Goal: Transaction & Acquisition: Book appointment/travel/reservation

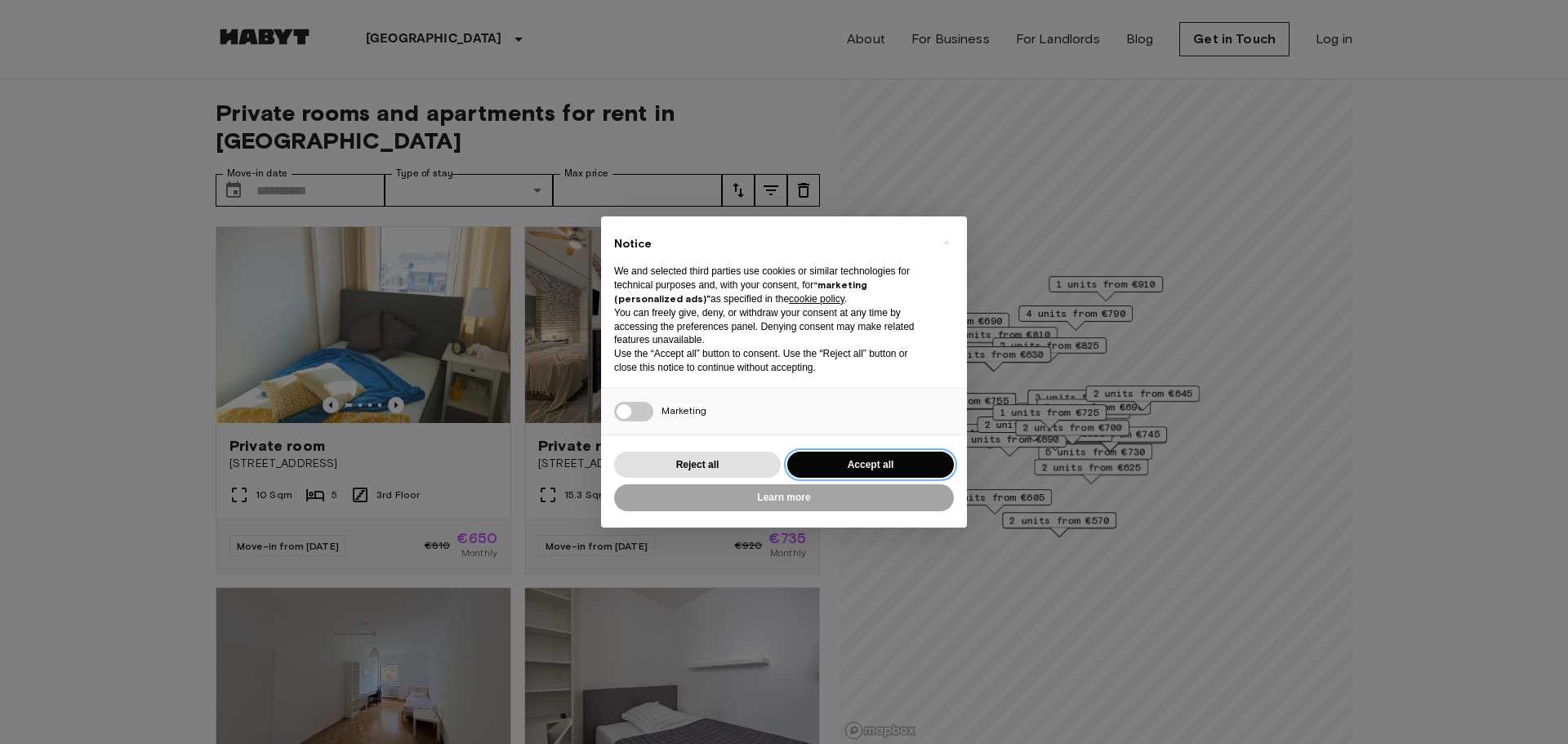
click at [857, 459] on button "Accept all" at bounding box center [870, 464] width 167 height 27
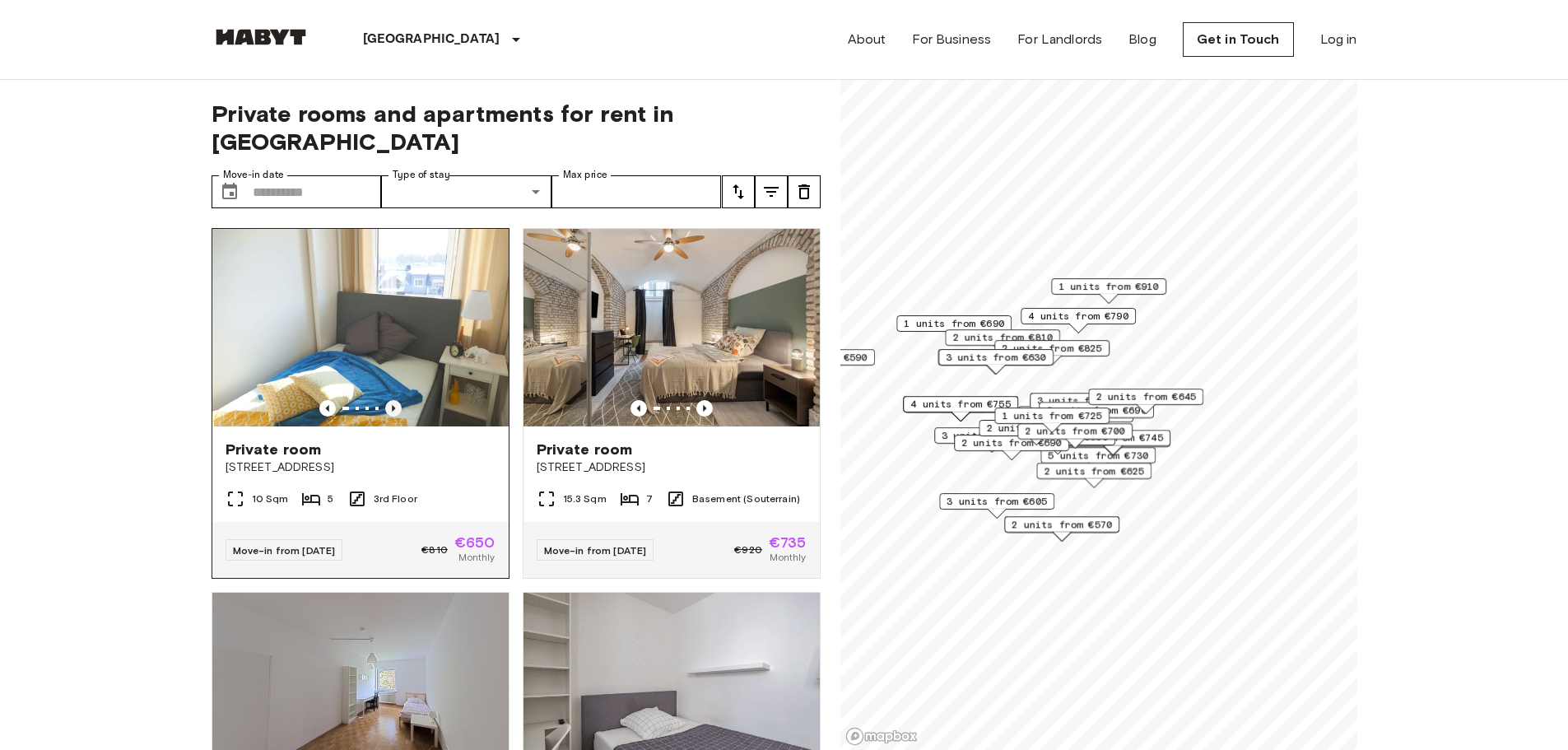
click at [388, 400] on icon "Previous image" at bounding box center [393, 408] width 17 height 17
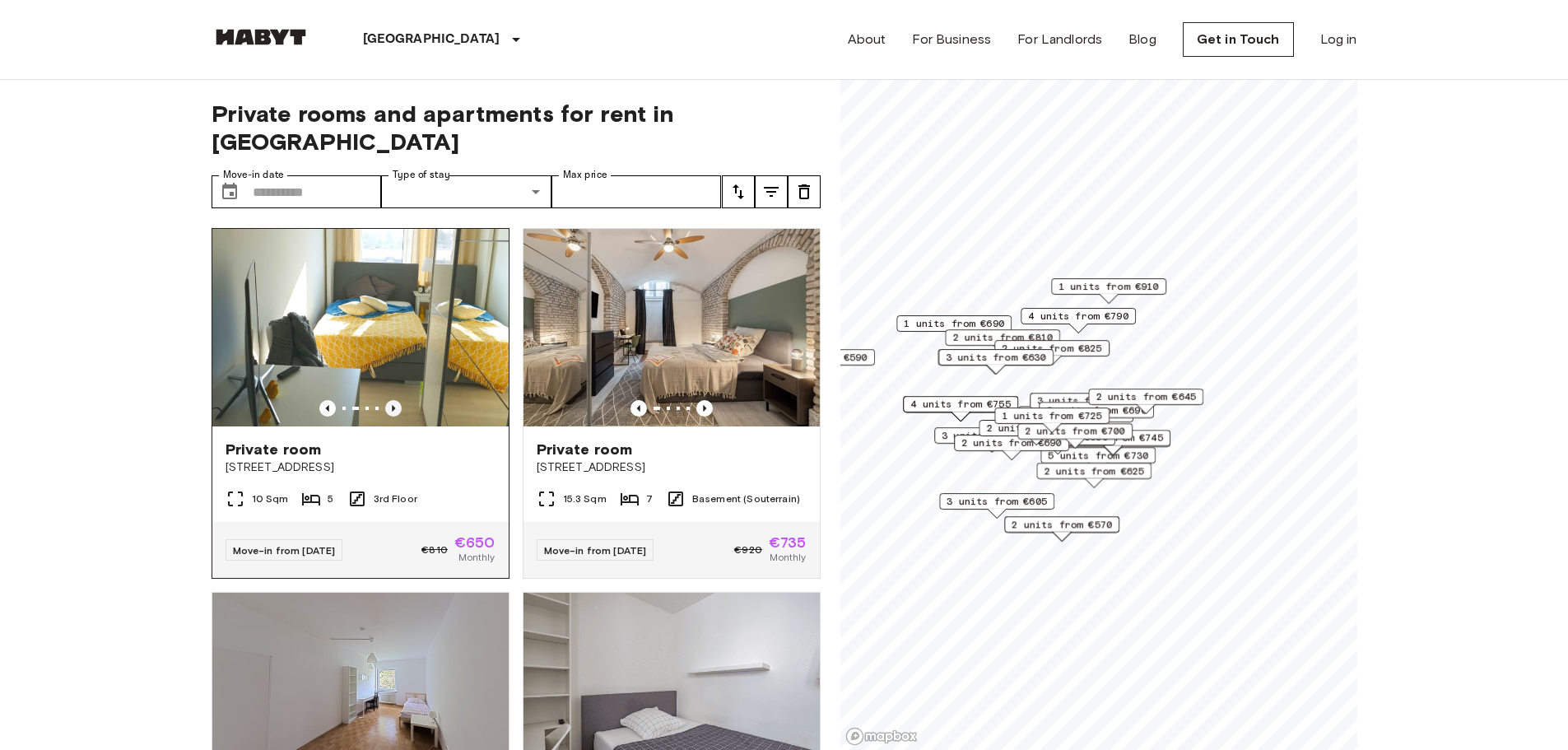
click at [388, 400] on icon "Previous image" at bounding box center [393, 408] width 17 height 17
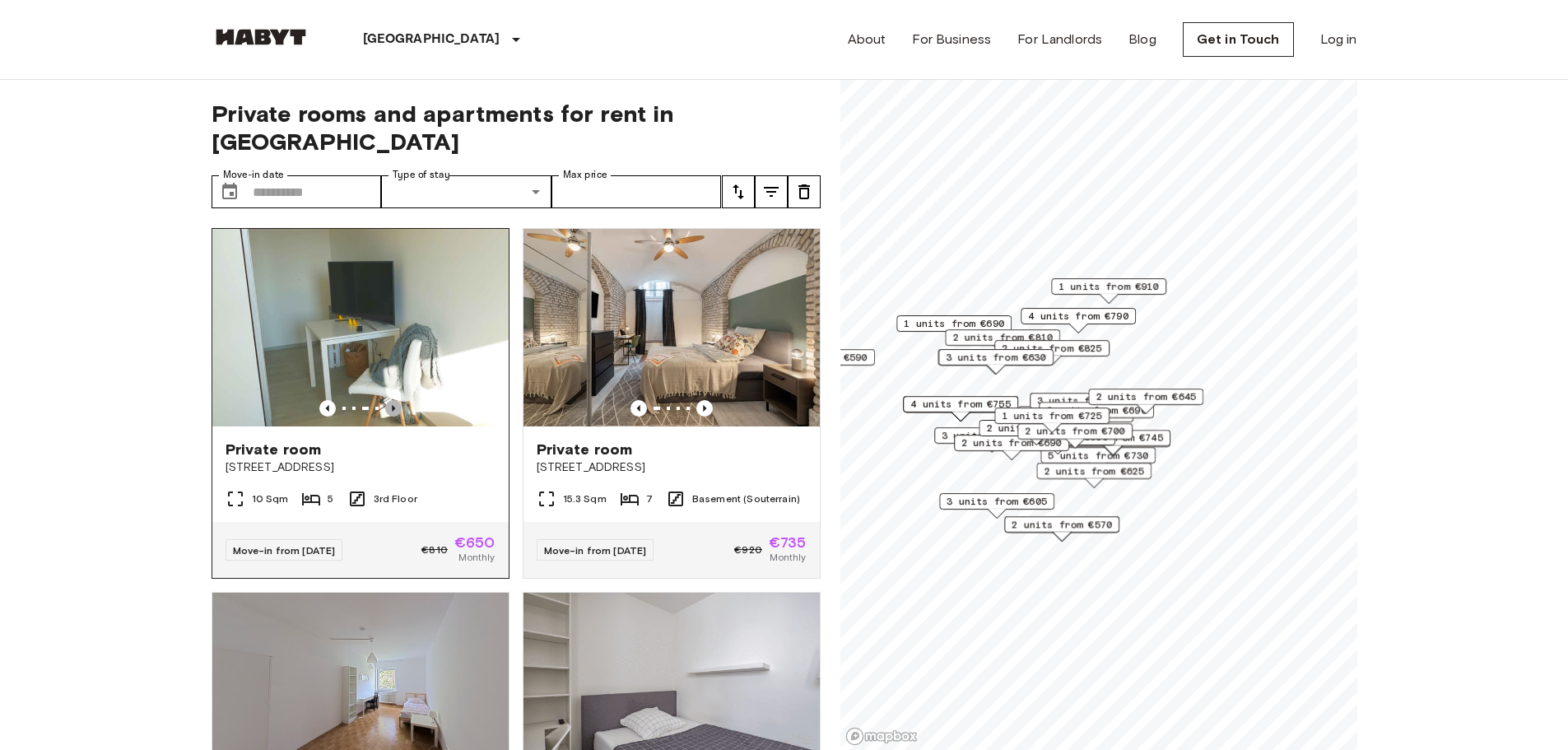
click at [388, 400] on icon "Previous image" at bounding box center [393, 408] width 17 height 17
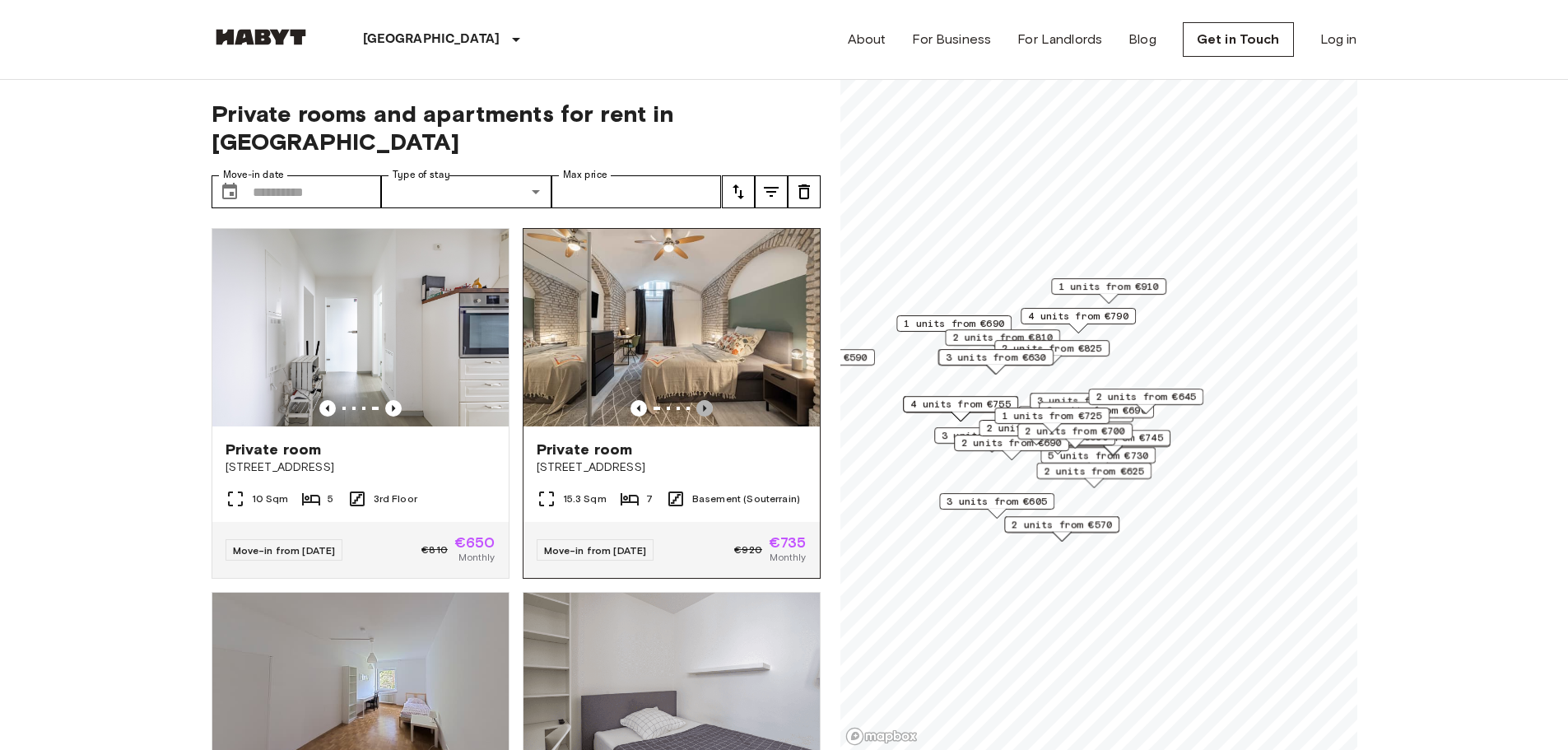
click at [697, 400] on icon "Previous image" at bounding box center [705, 408] width 17 height 17
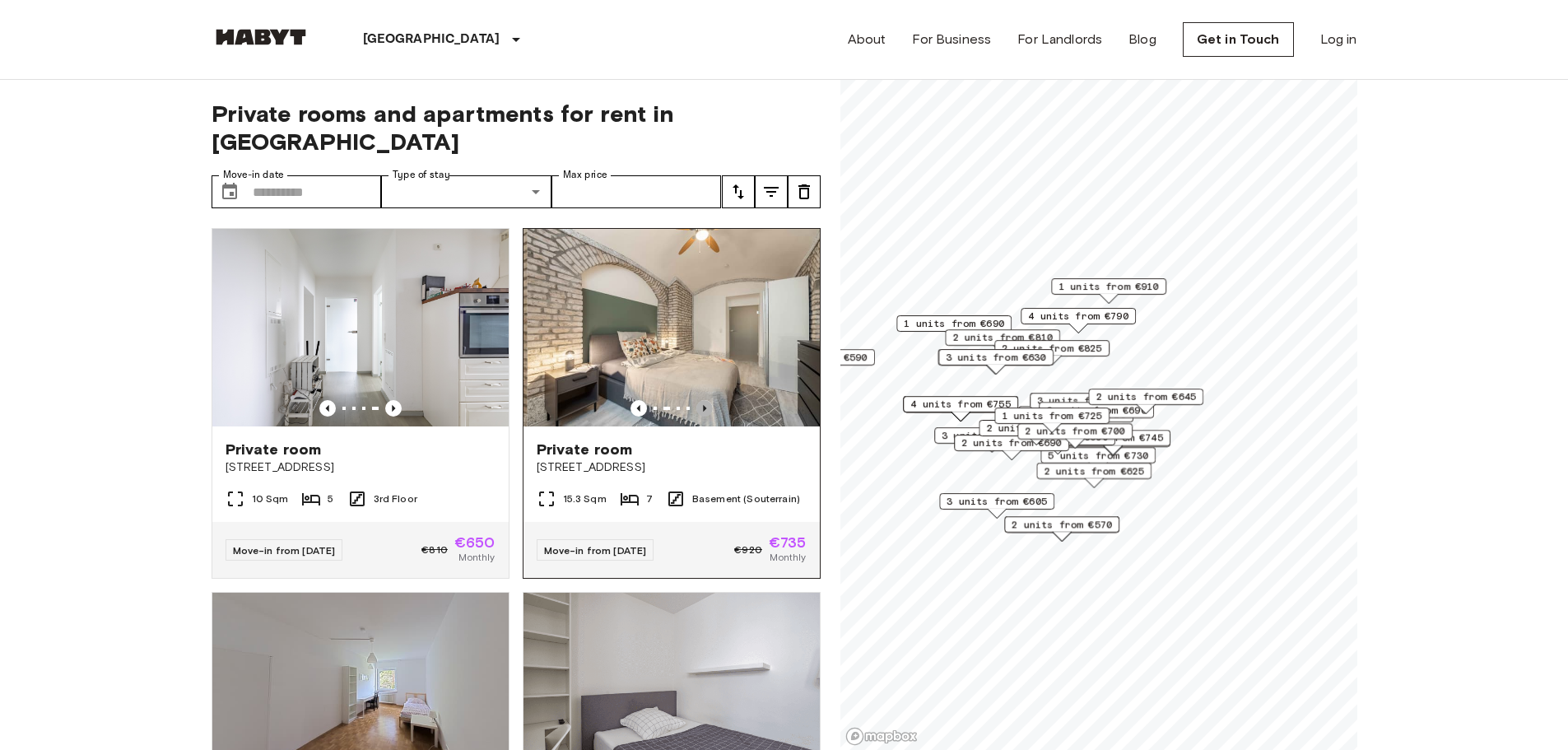
click at [697, 400] on icon "Previous image" at bounding box center [705, 408] width 17 height 17
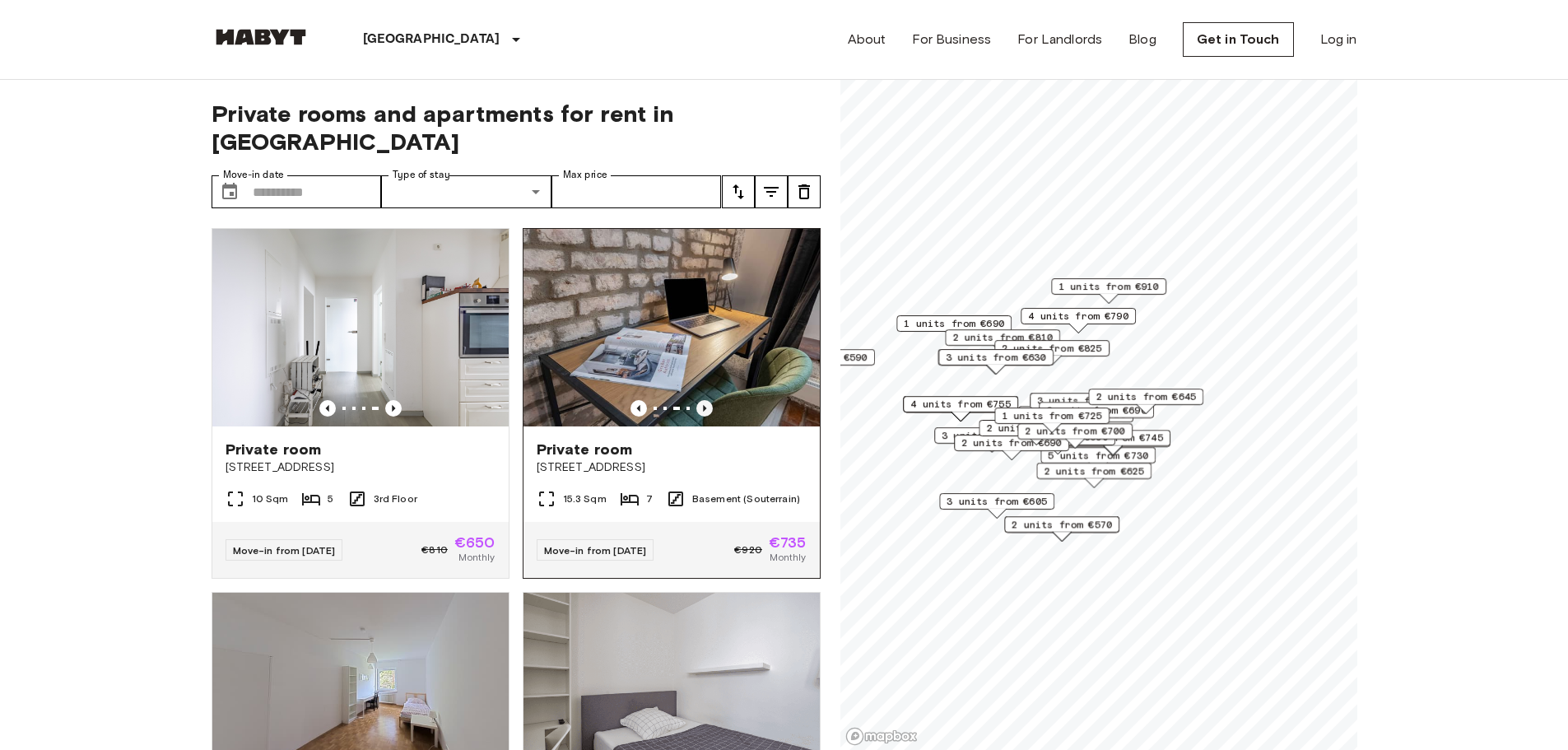
click at [697, 400] on icon "Previous image" at bounding box center [705, 408] width 17 height 17
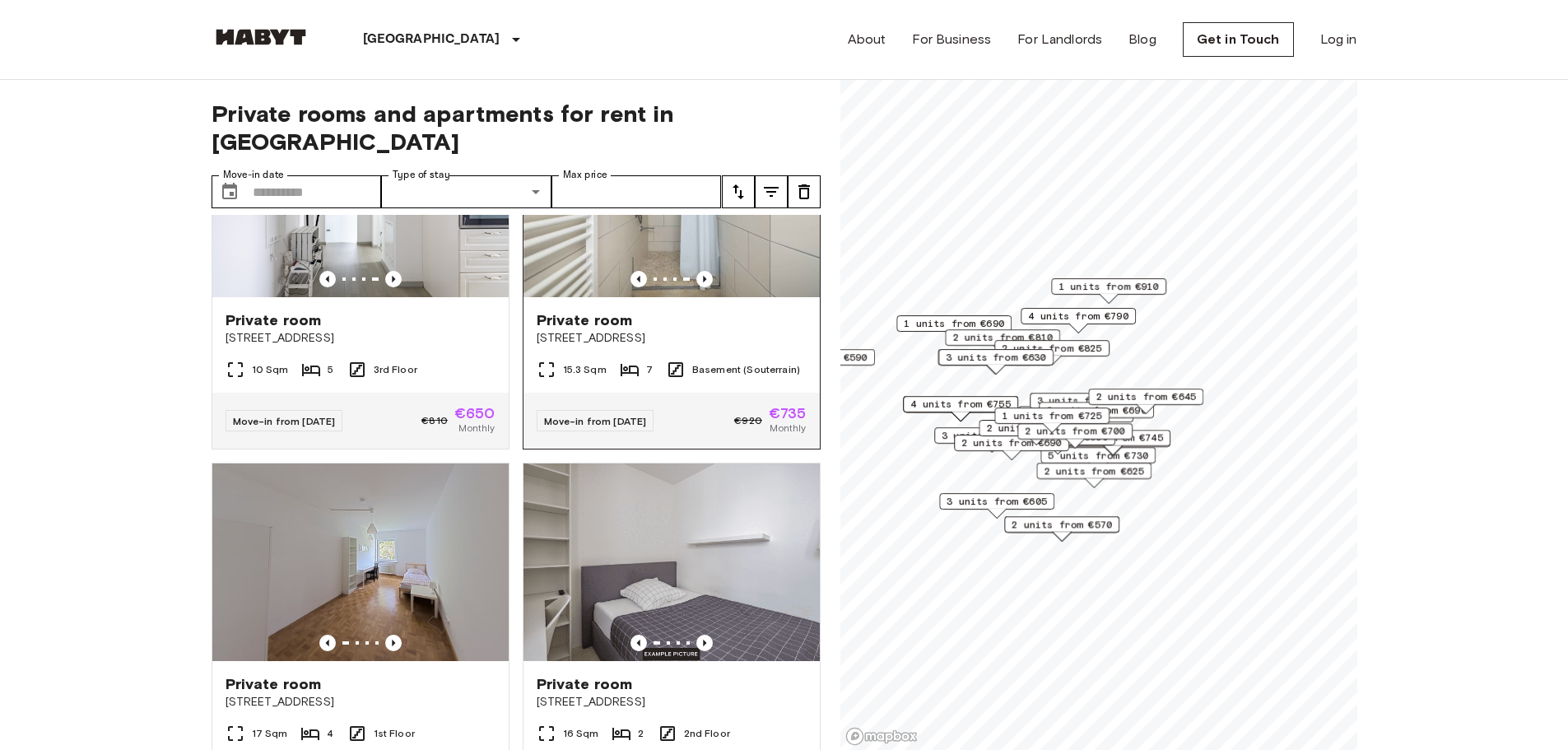
scroll to position [329, 0]
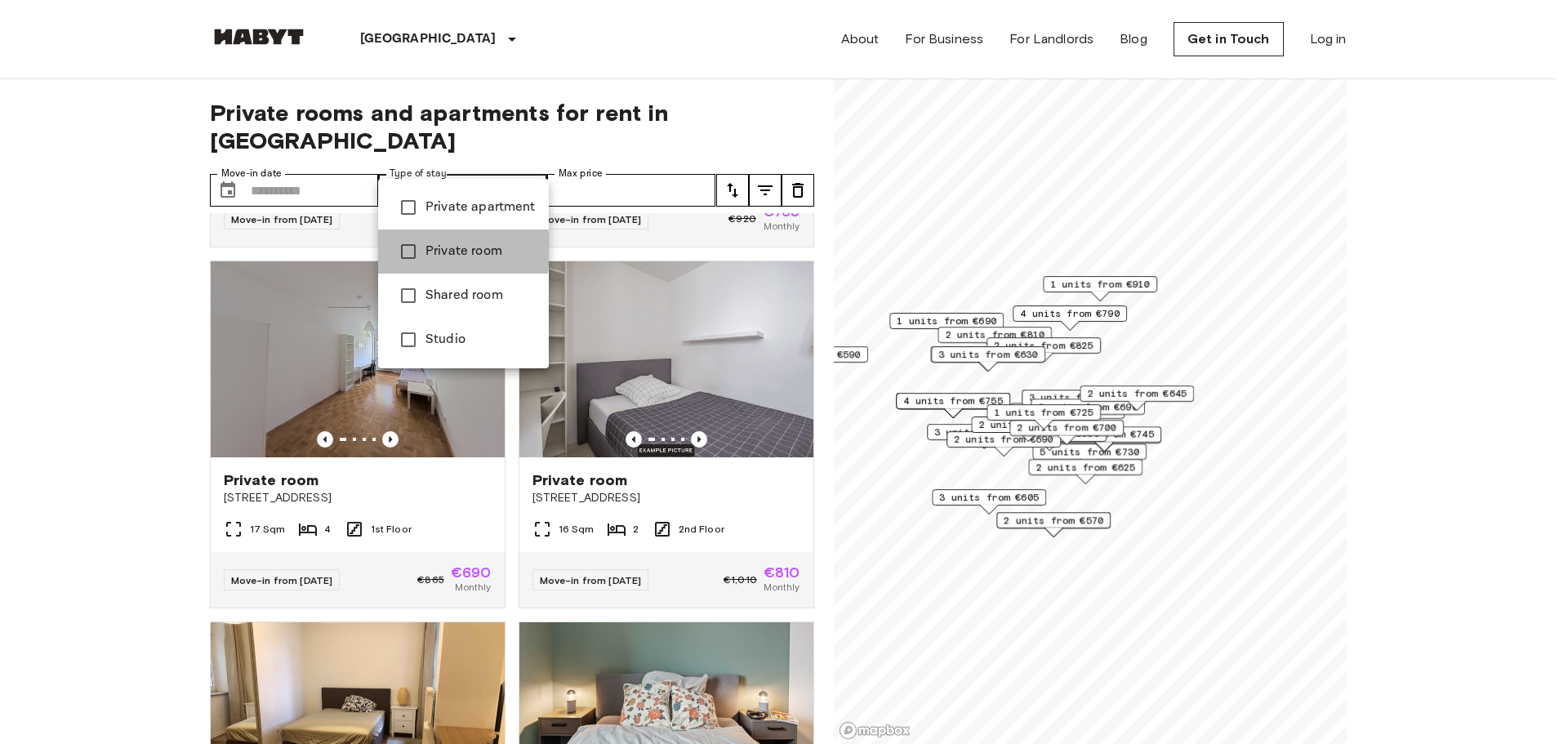
click at [450, 251] on span "Private room" at bounding box center [480, 251] width 110 height 19
click at [437, 284] on li "Shared room" at bounding box center [463, 295] width 171 height 44
type input "**********"
click at [586, 161] on div at bounding box center [784, 372] width 1568 height 744
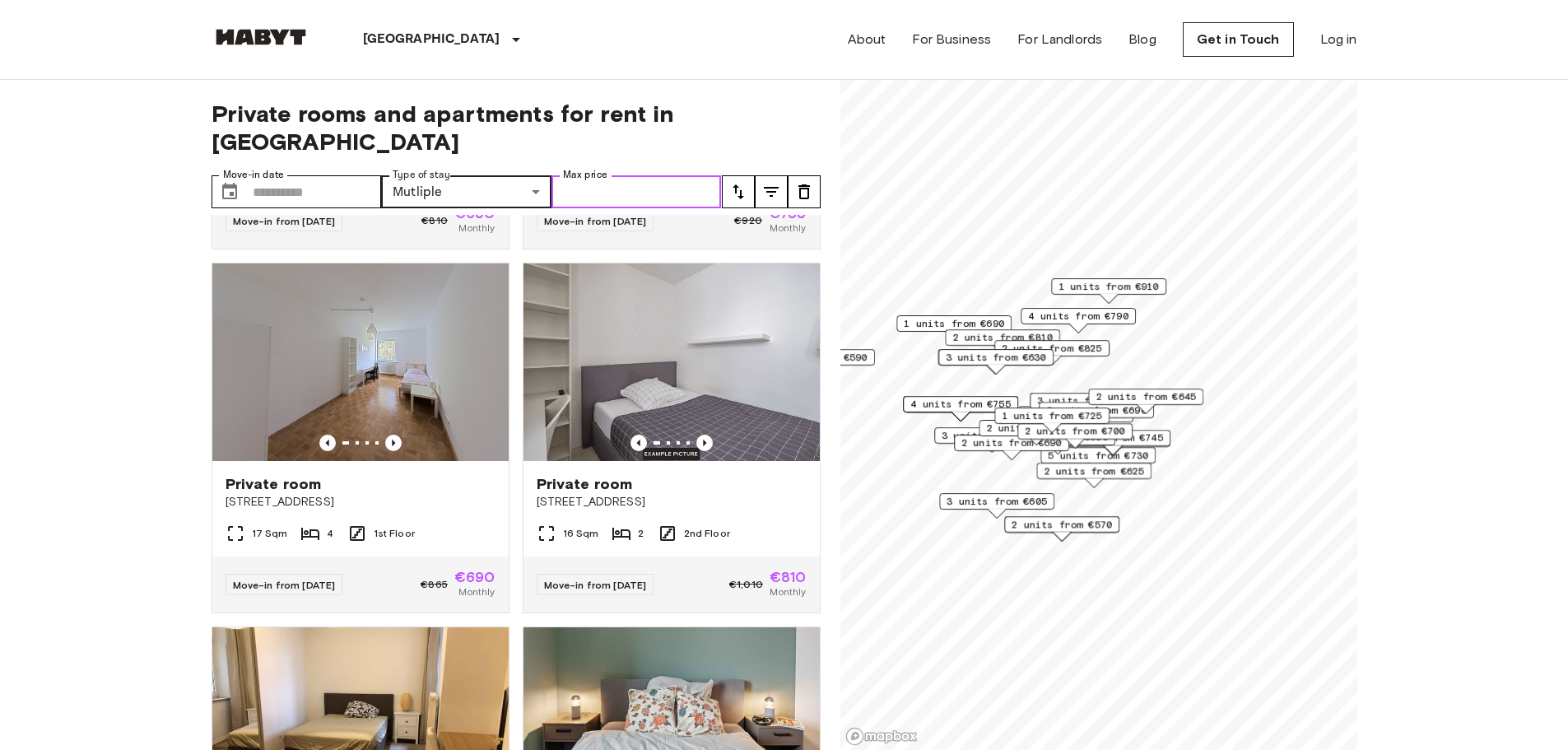
click at [609, 175] on input "Max price" at bounding box center [636, 191] width 170 height 33
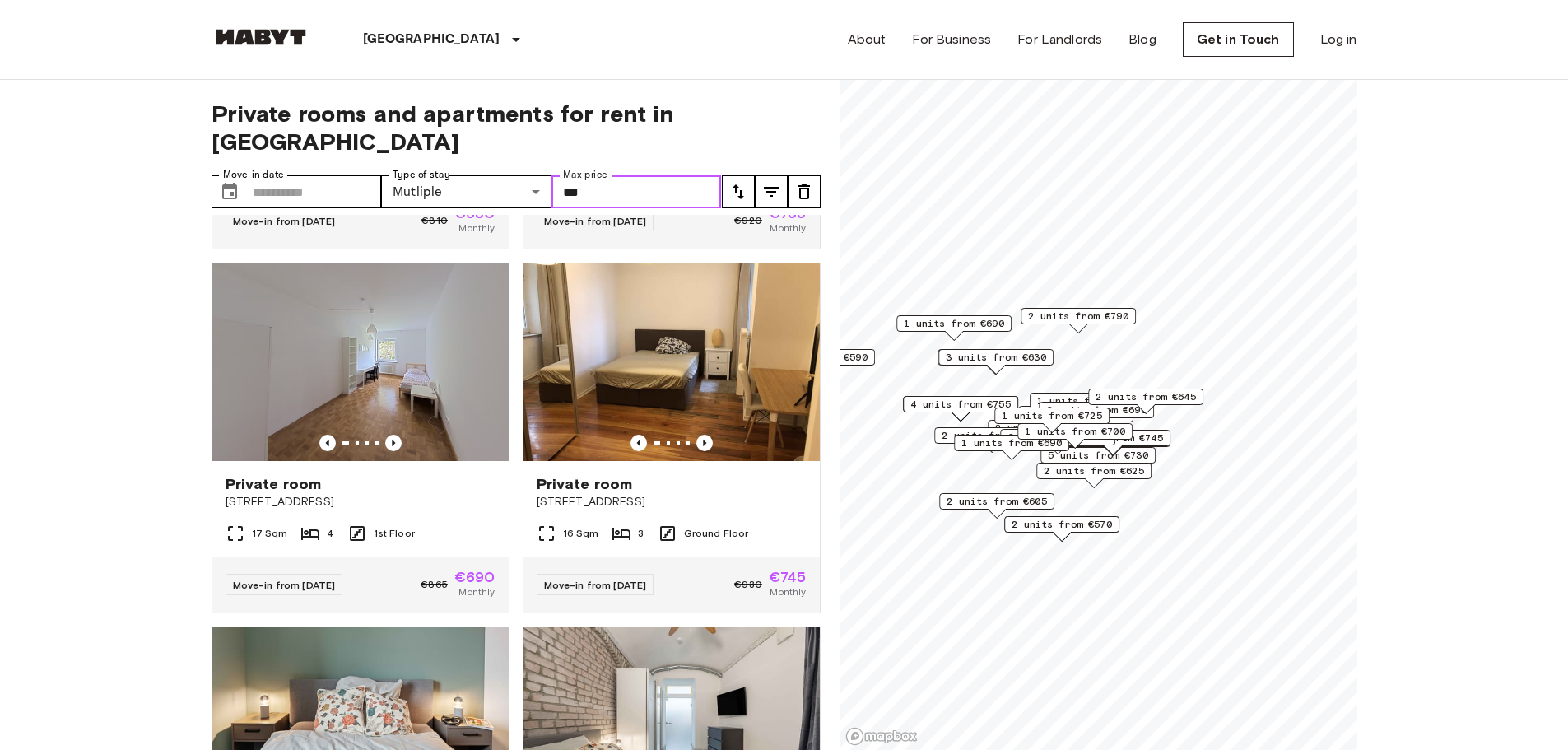
type input "***"
click at [697, 435] on icon "Previous image" at bounding box center [705, 443] width 17 height 17
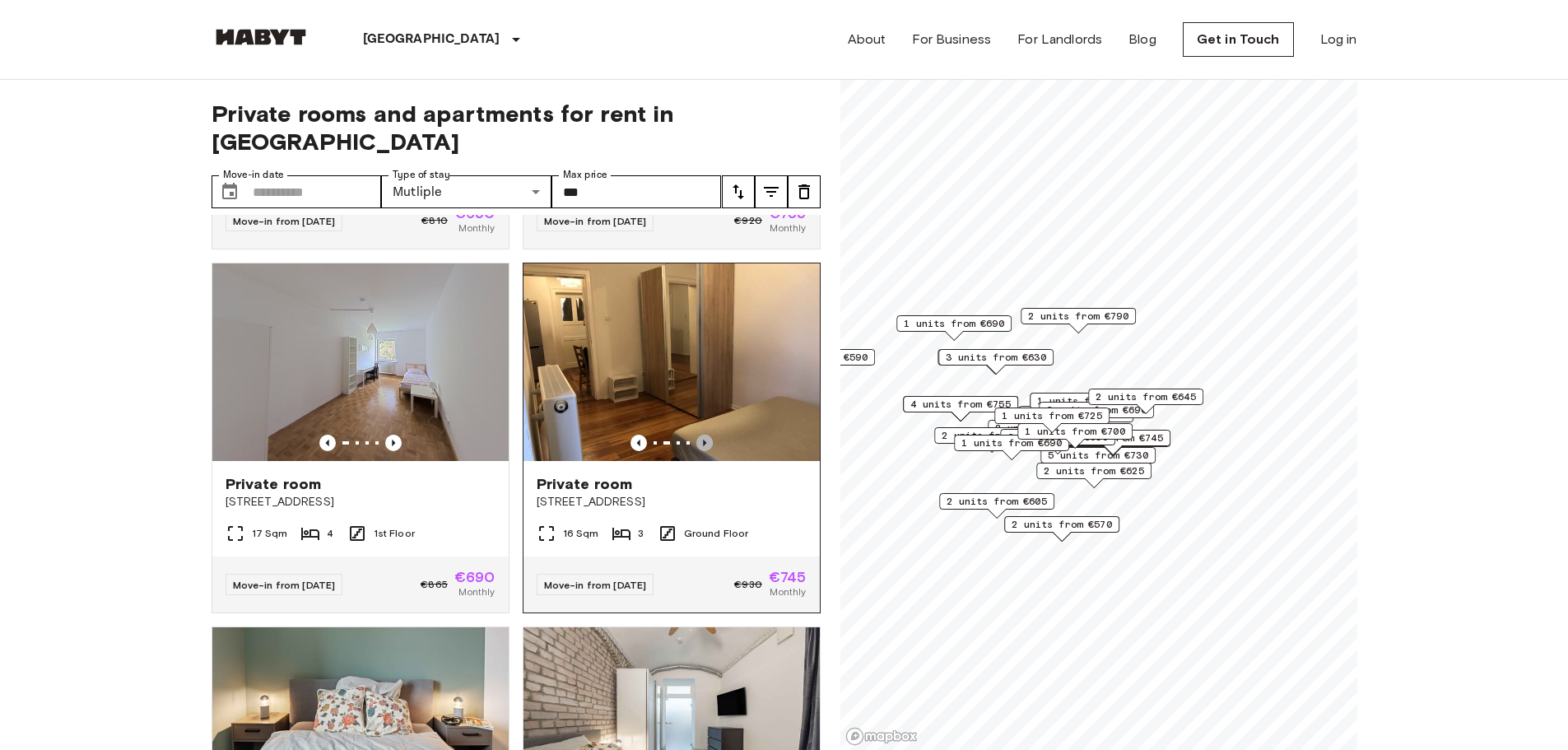
click at [697, 435] on icon "Previous image" at bounding box center [705, 443] width 17 height 17
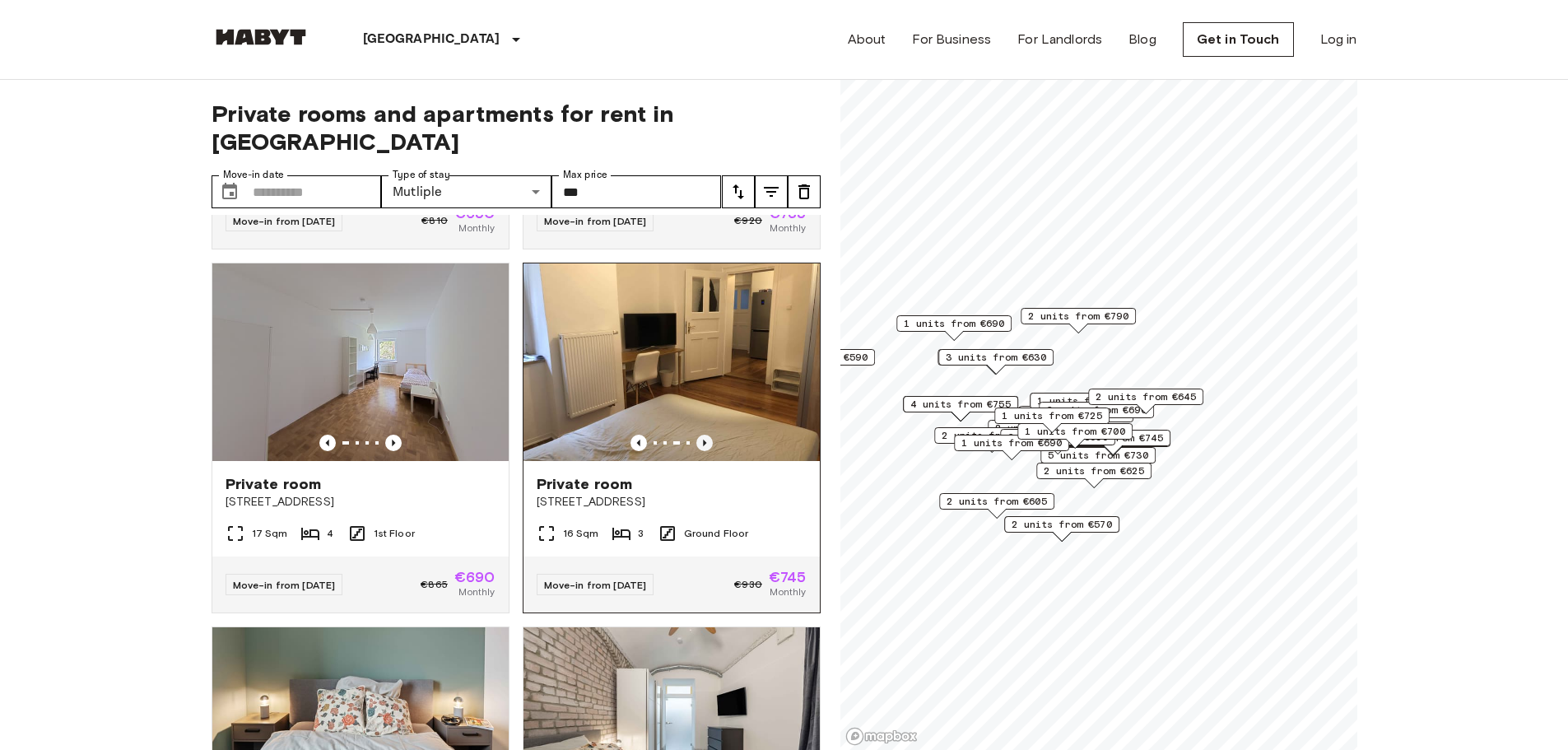
click at [702, 435] on icon "Previous image" at bounding box center [705, 443] width 17 height 17
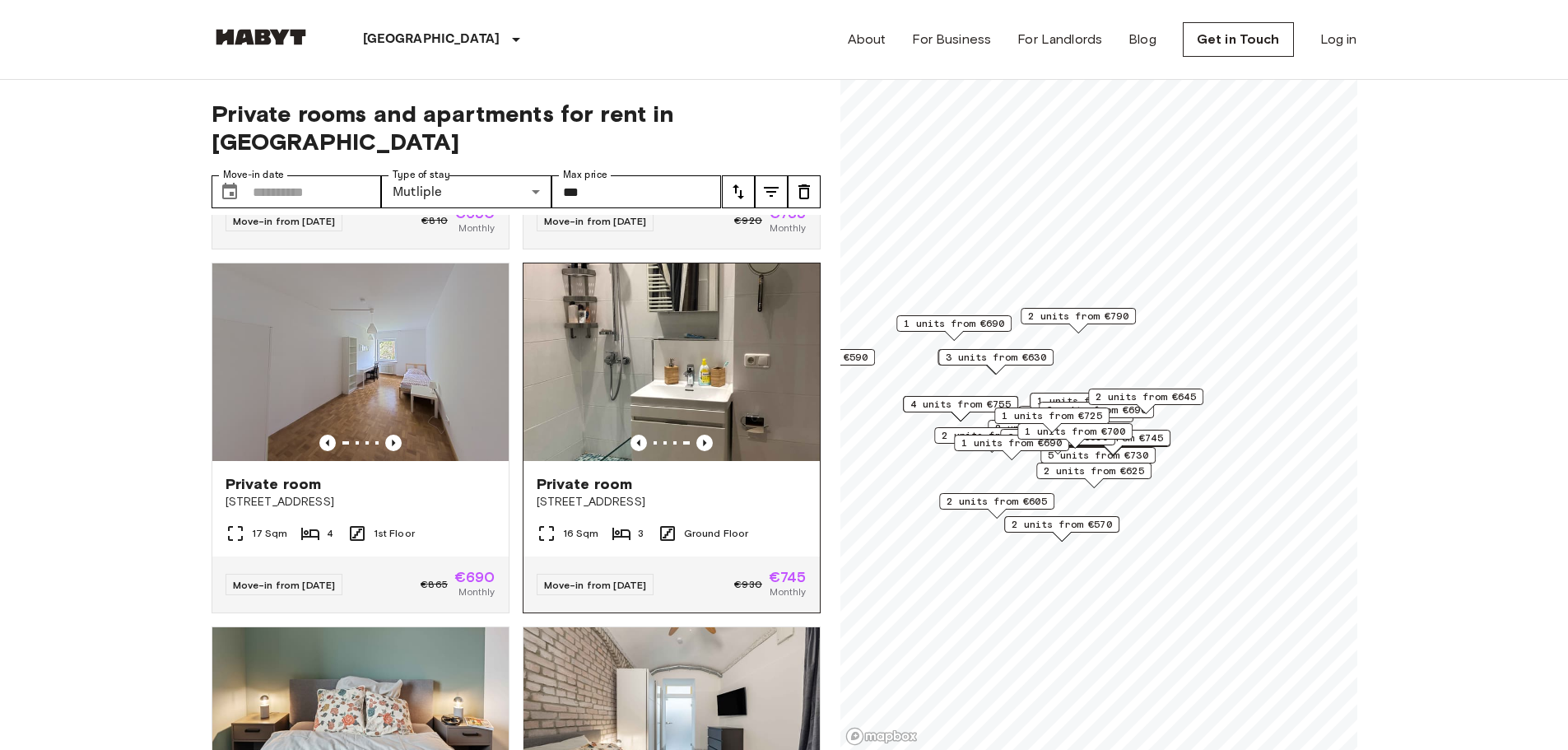
click at [598, 475] on span "Private room" at bounding box center [585, 484] width 97 height 20
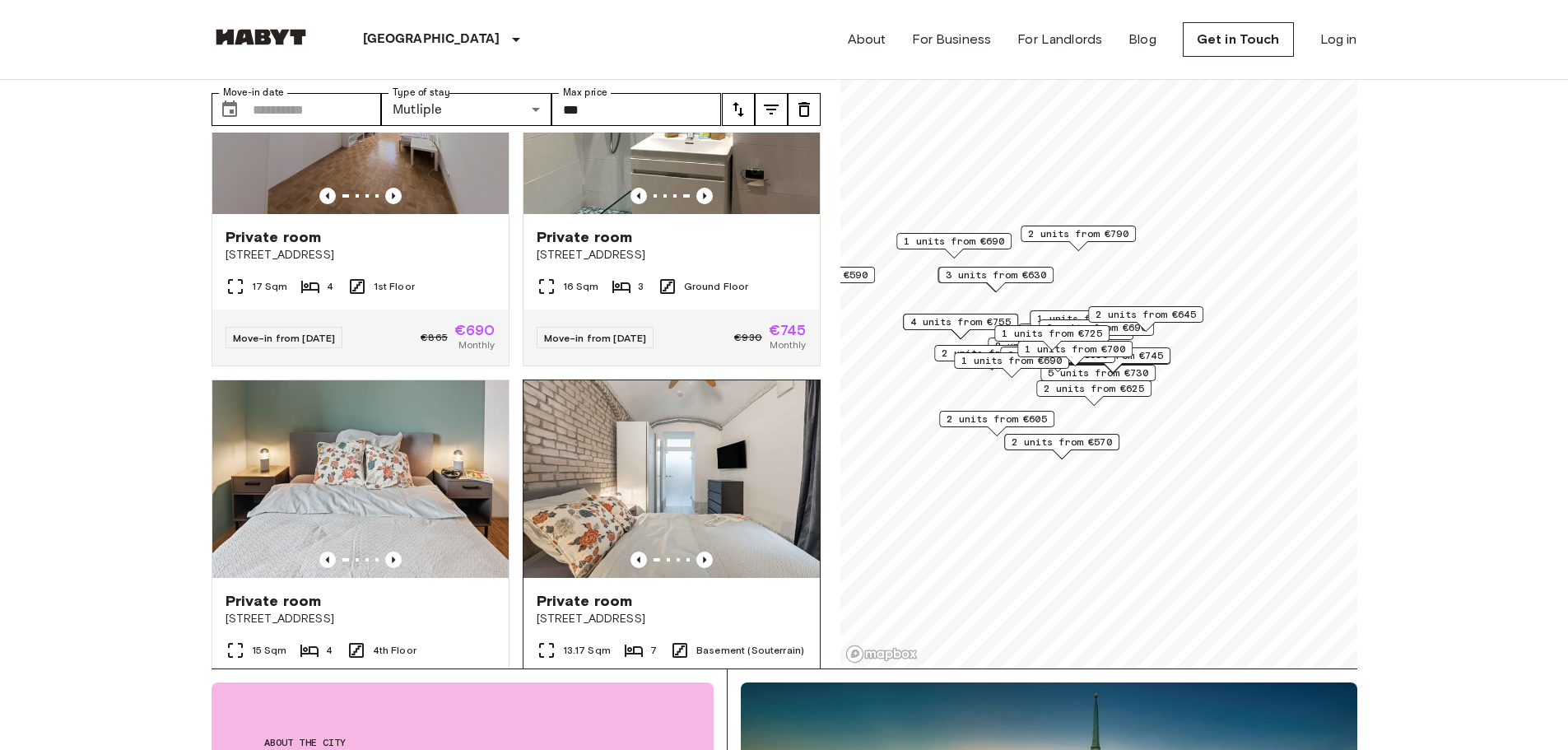
scroll to position [576, 0]
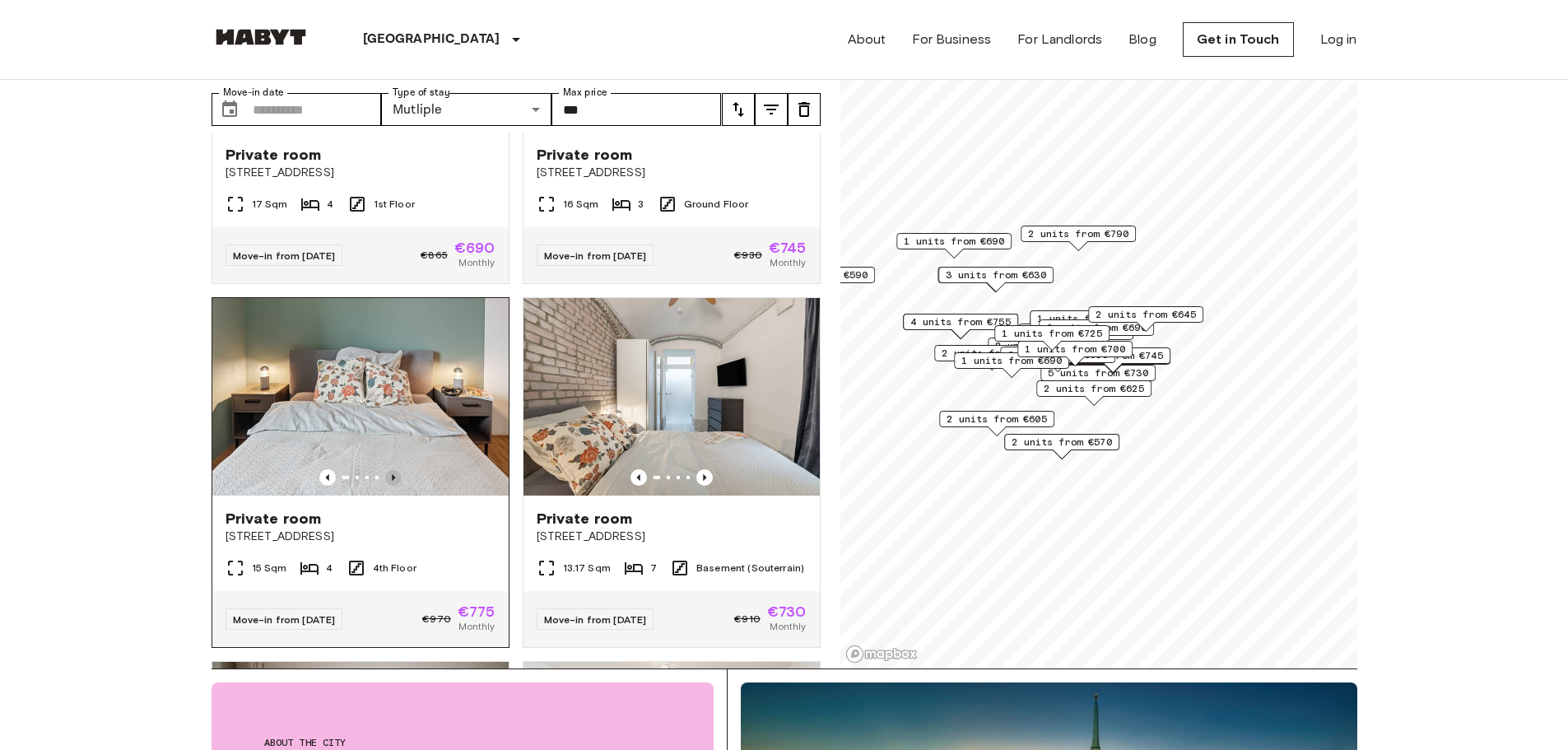
click at [392, 475] on icon "Previous image" at bounding box center [393, 477] width 4 height 7
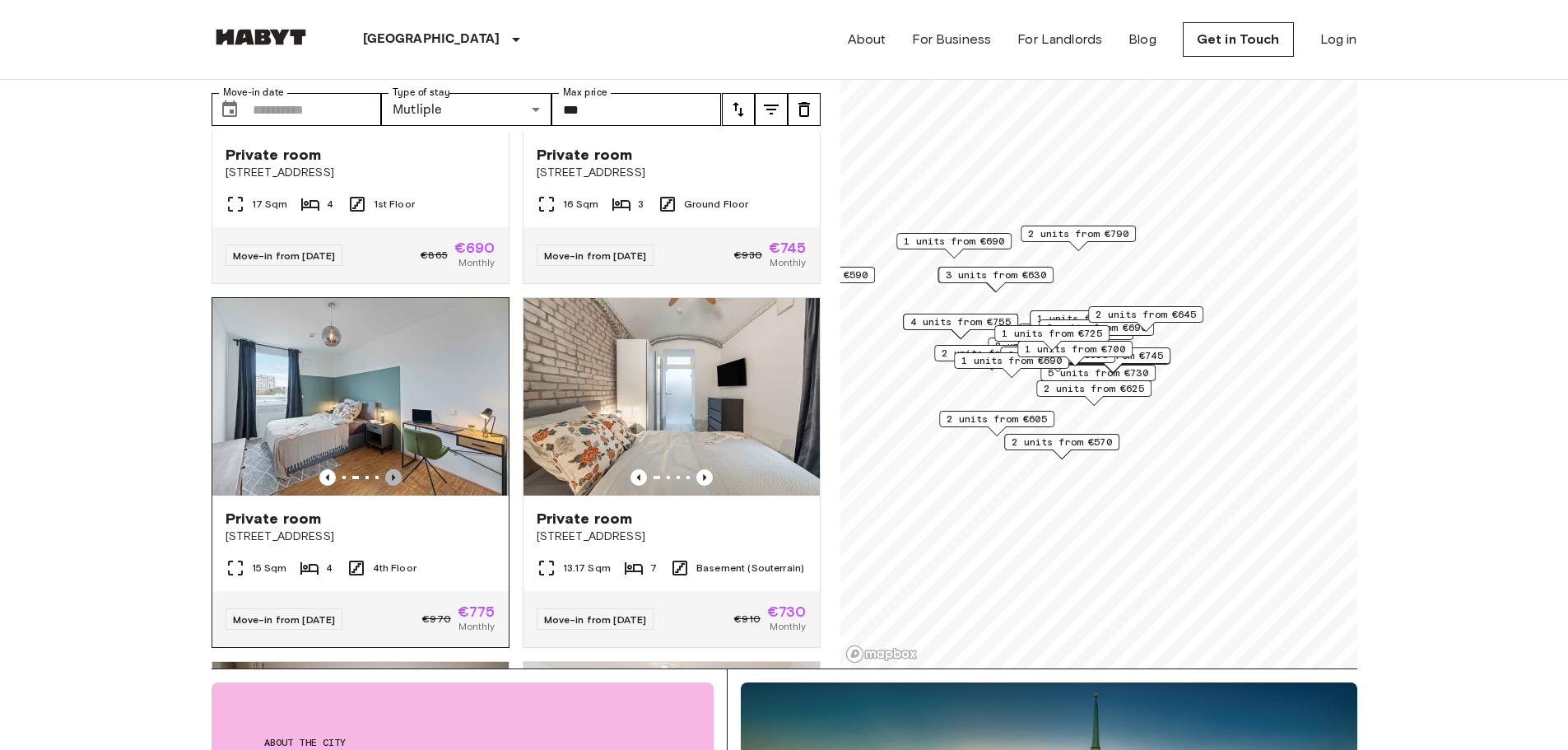
click at [392, 475] on icon "Previous image" at bounding box center [393, 477] width 4 height 7
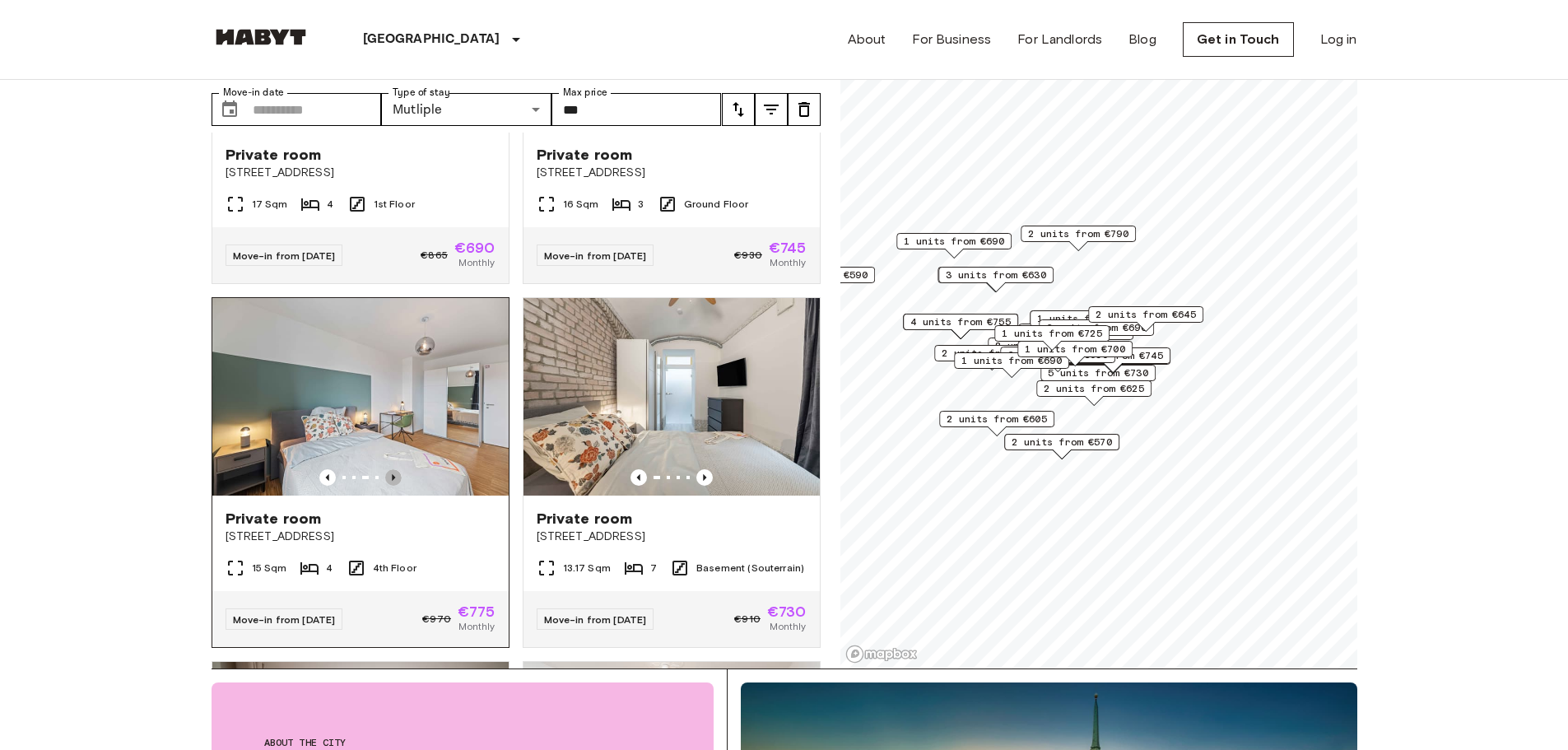
click at [392, 475] on icon "Previous image" at bounding box center [393, 477] width 4 height 7
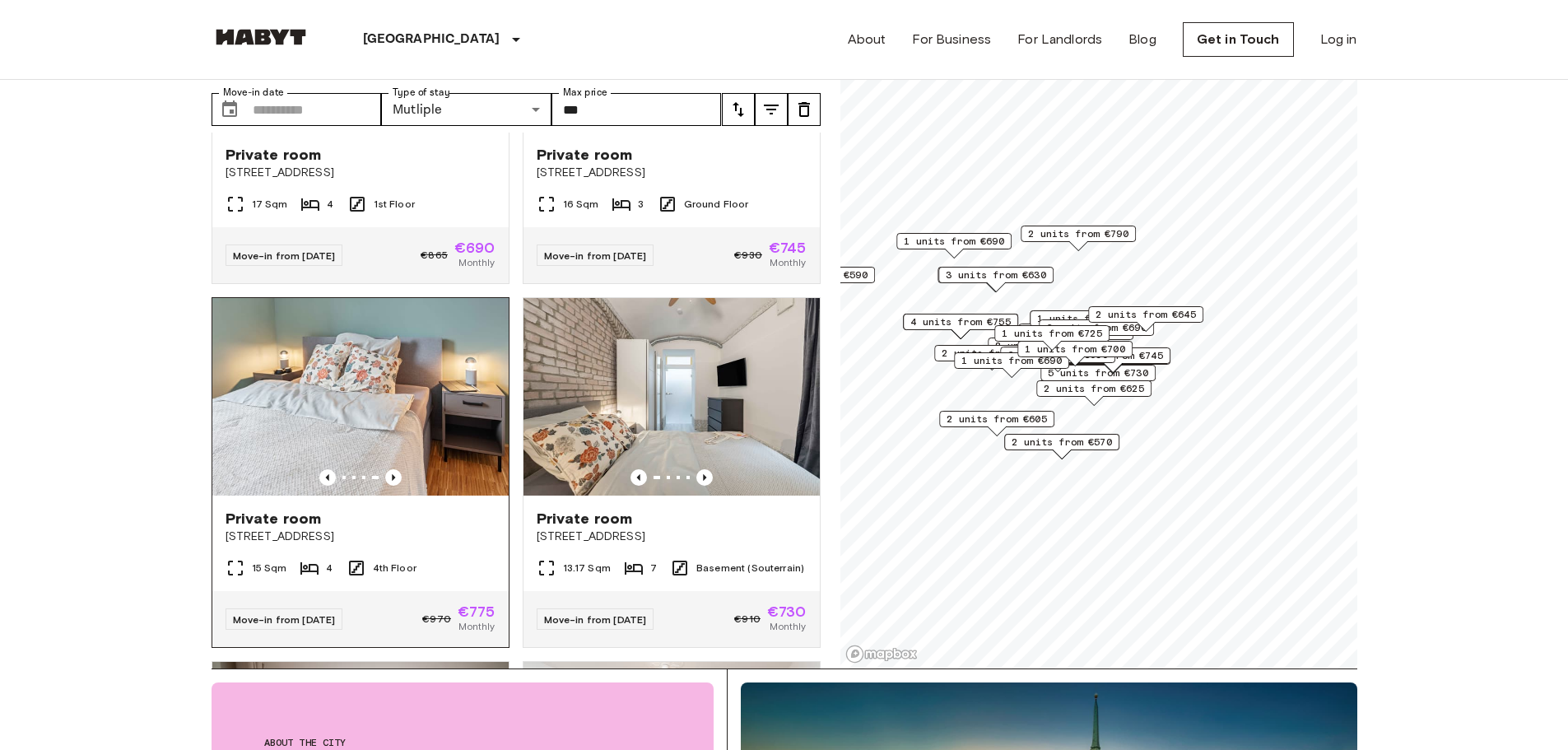
click at [311, 509] on span "Private room" at bounding box center [273, 518] width 97 height 20
click at [703, 475] on icon "Previous image" at bounding box center [705, 477] width 4 height 7
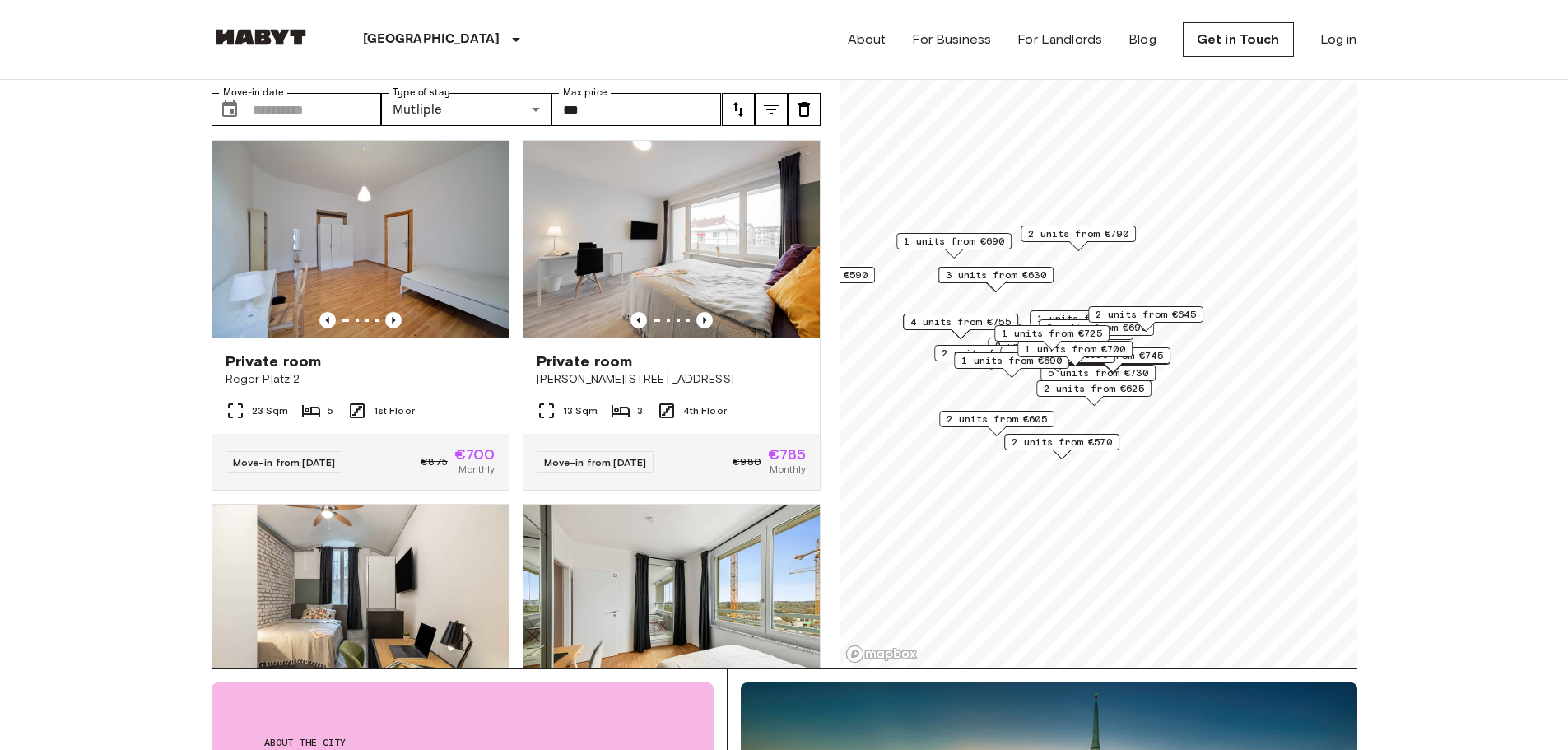
scroll to position [2635, 0]
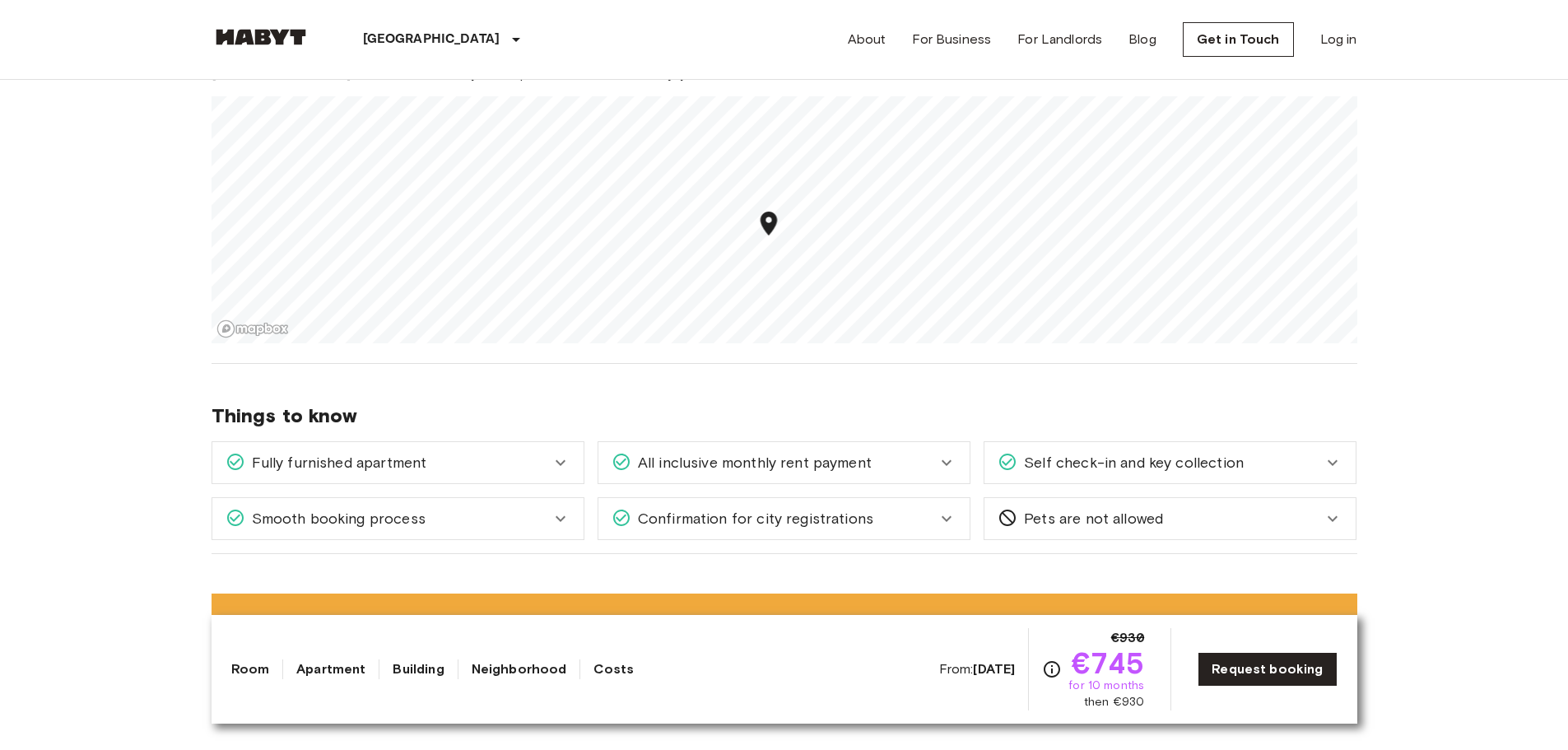
scroll to position [1318, 0]
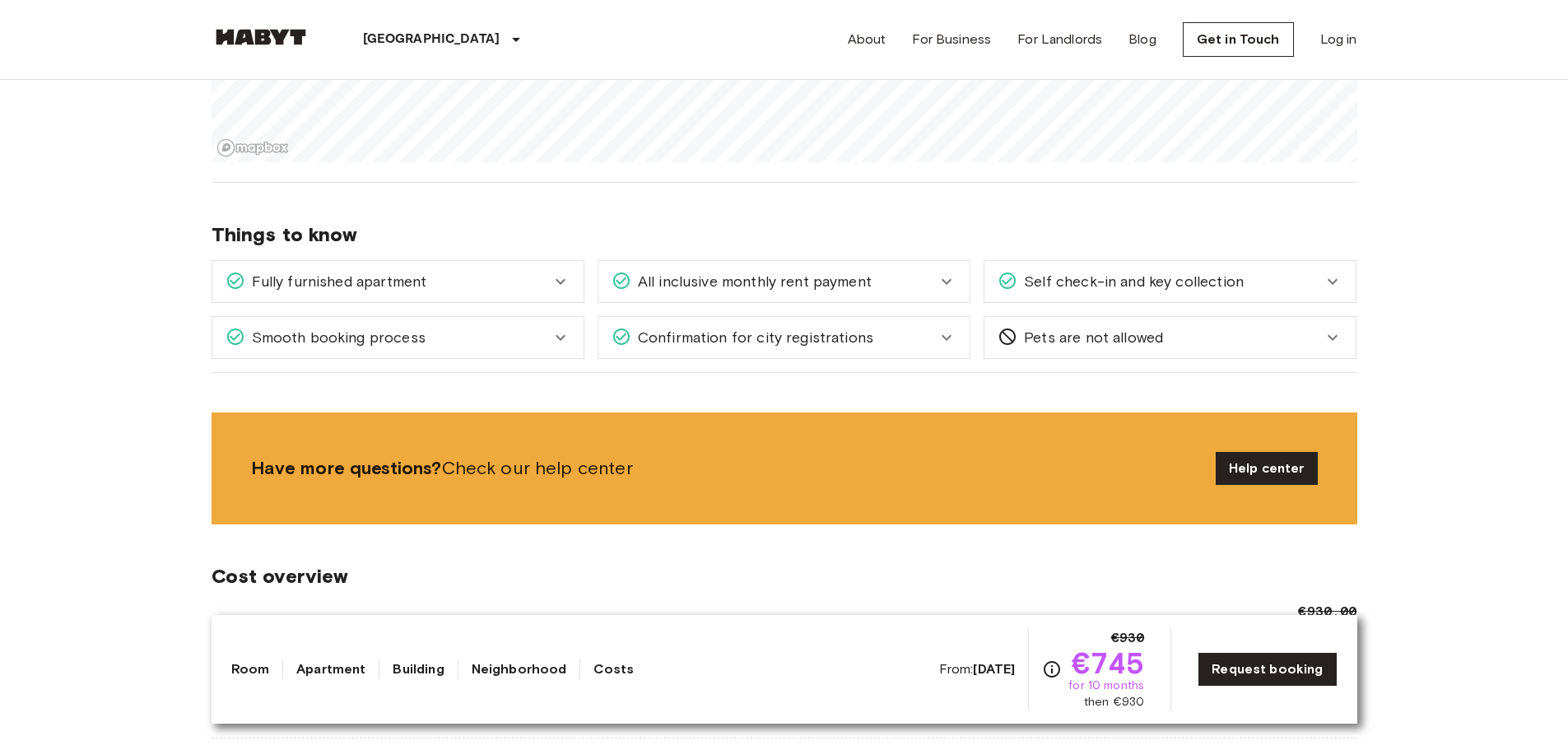
click at [732, 269] on div "All inclusive monthly rent payment" at bounding box center [783, 282] width 371 height 41
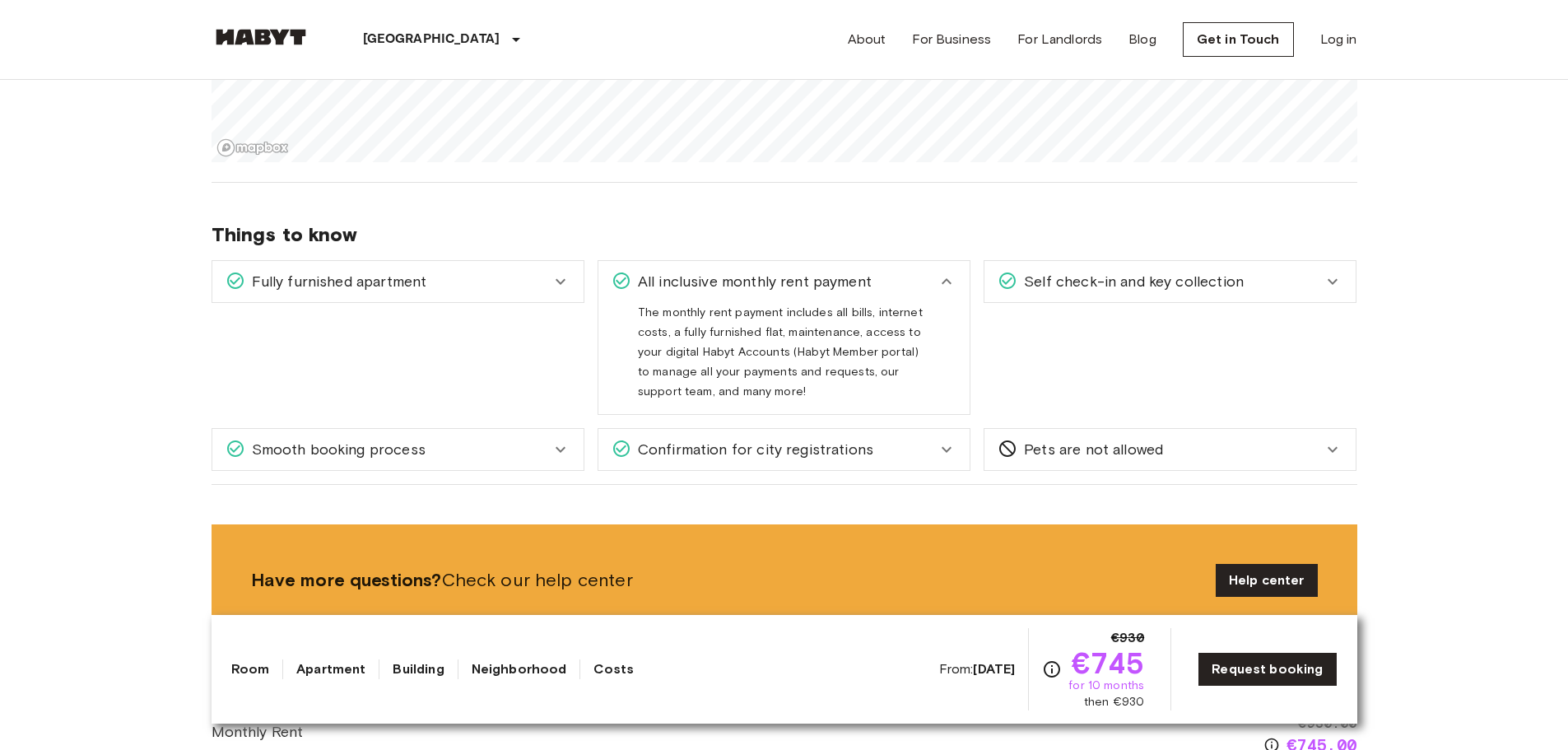
click at [732, 270] on div "All inclusive monthly rent payment" at bounding box center [783, 282] width 371 height 41
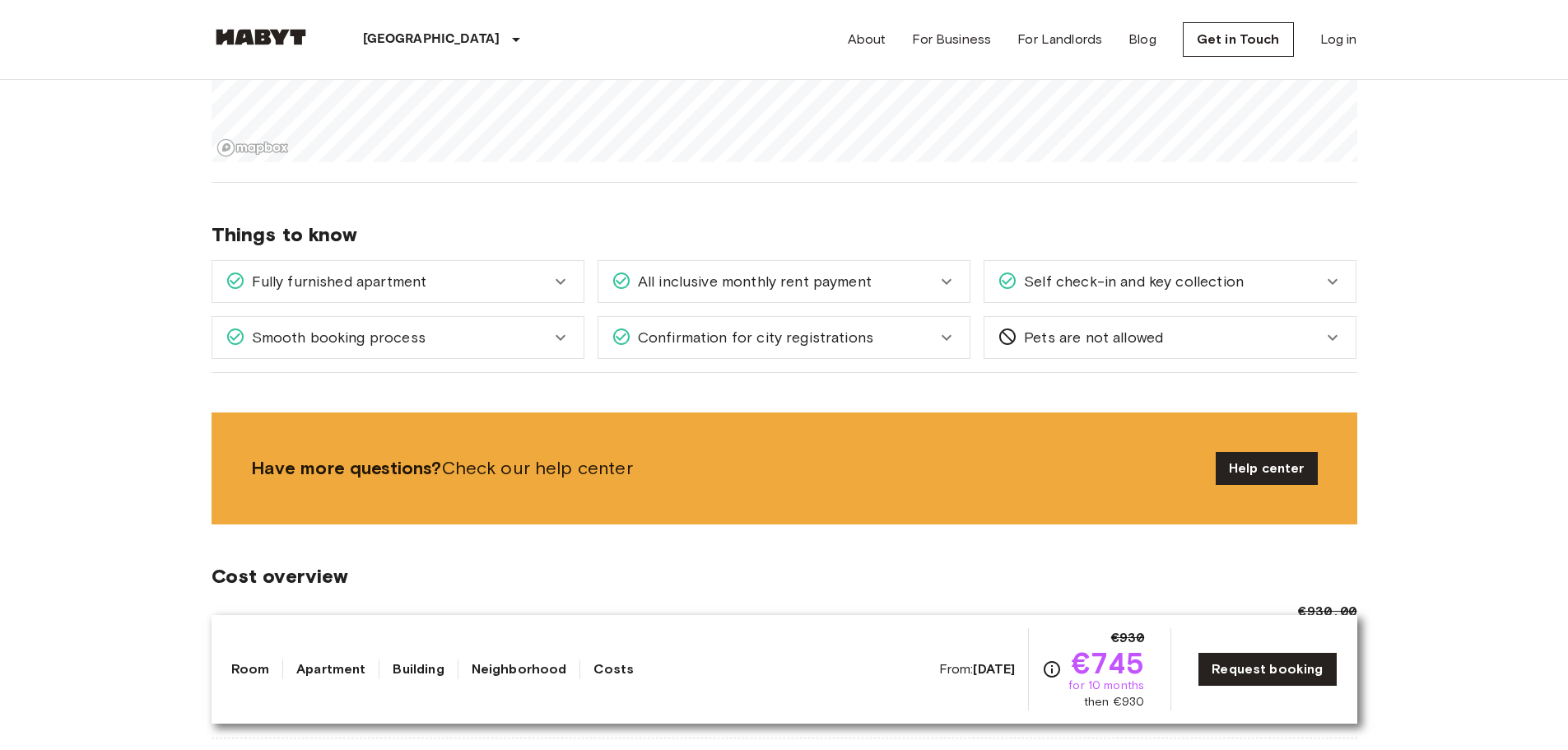
click at [1125, 288] on span "Self check-in and key collection" at bounding box center [1130, 281] width 226 height 21
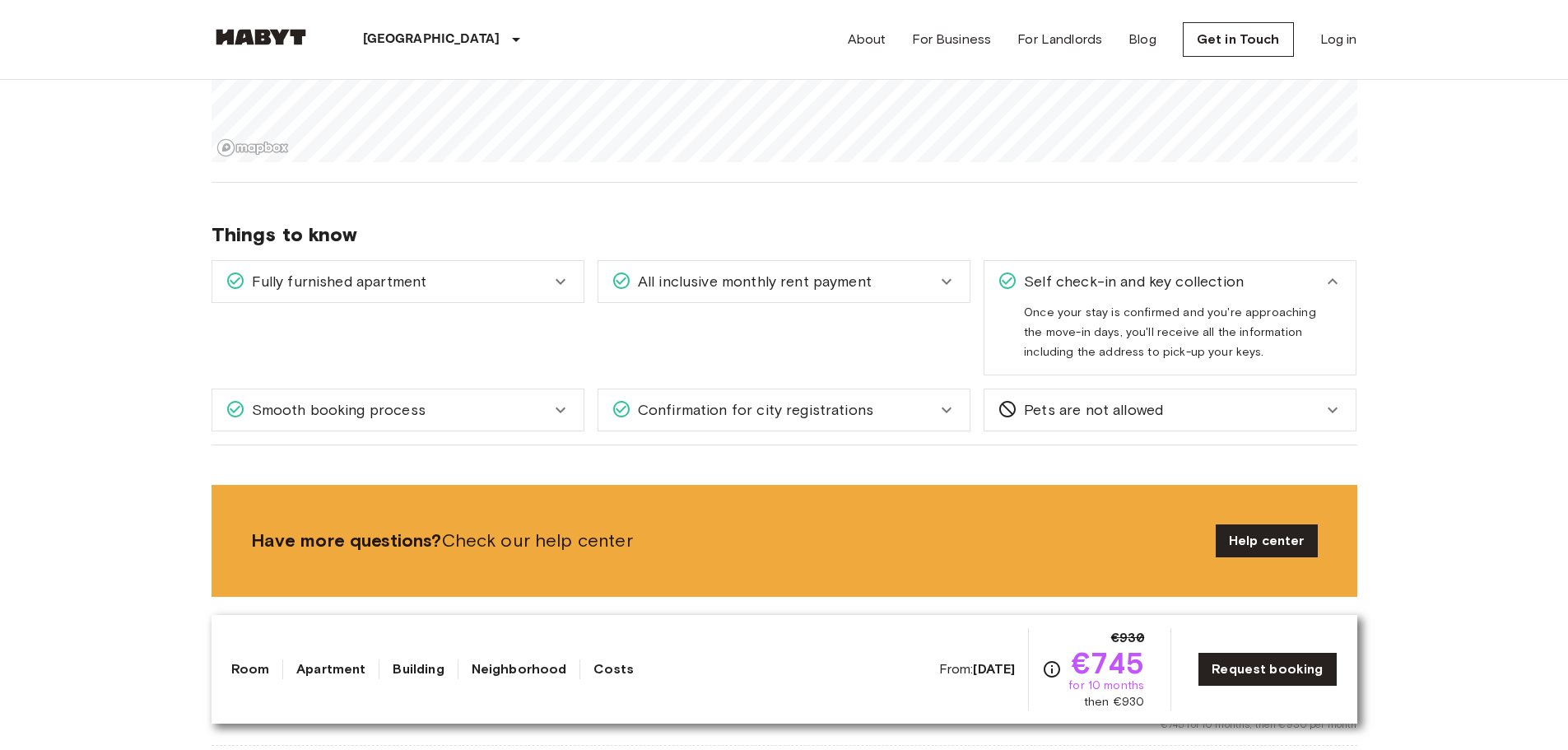
click at [1083, 281] on span "Self check-in and key collection" at bounding box center [1130, 281] width 226 height 21
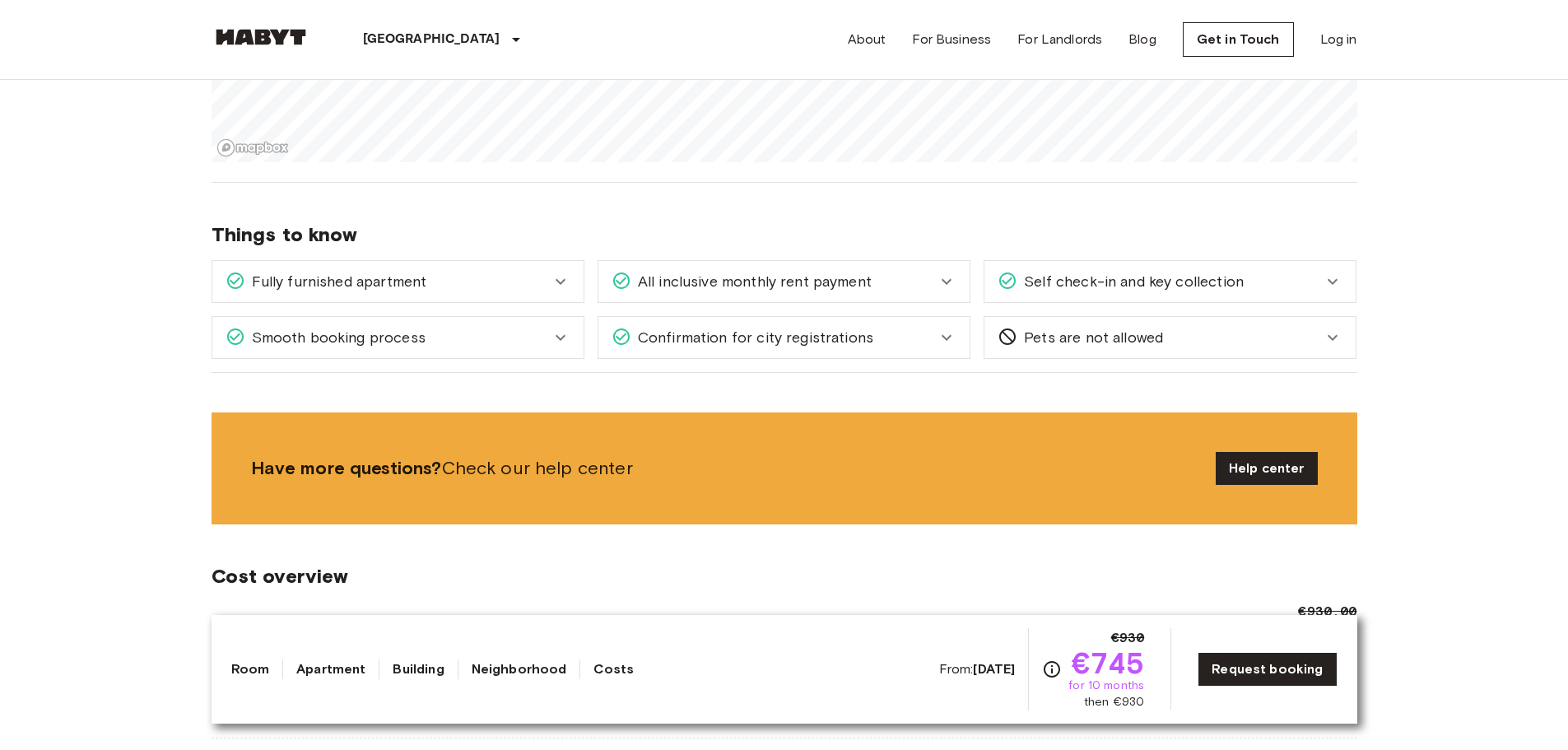
click at [547, 328] on div "Smooth booking process" at bounding box center [388, 337] width 326 height 21
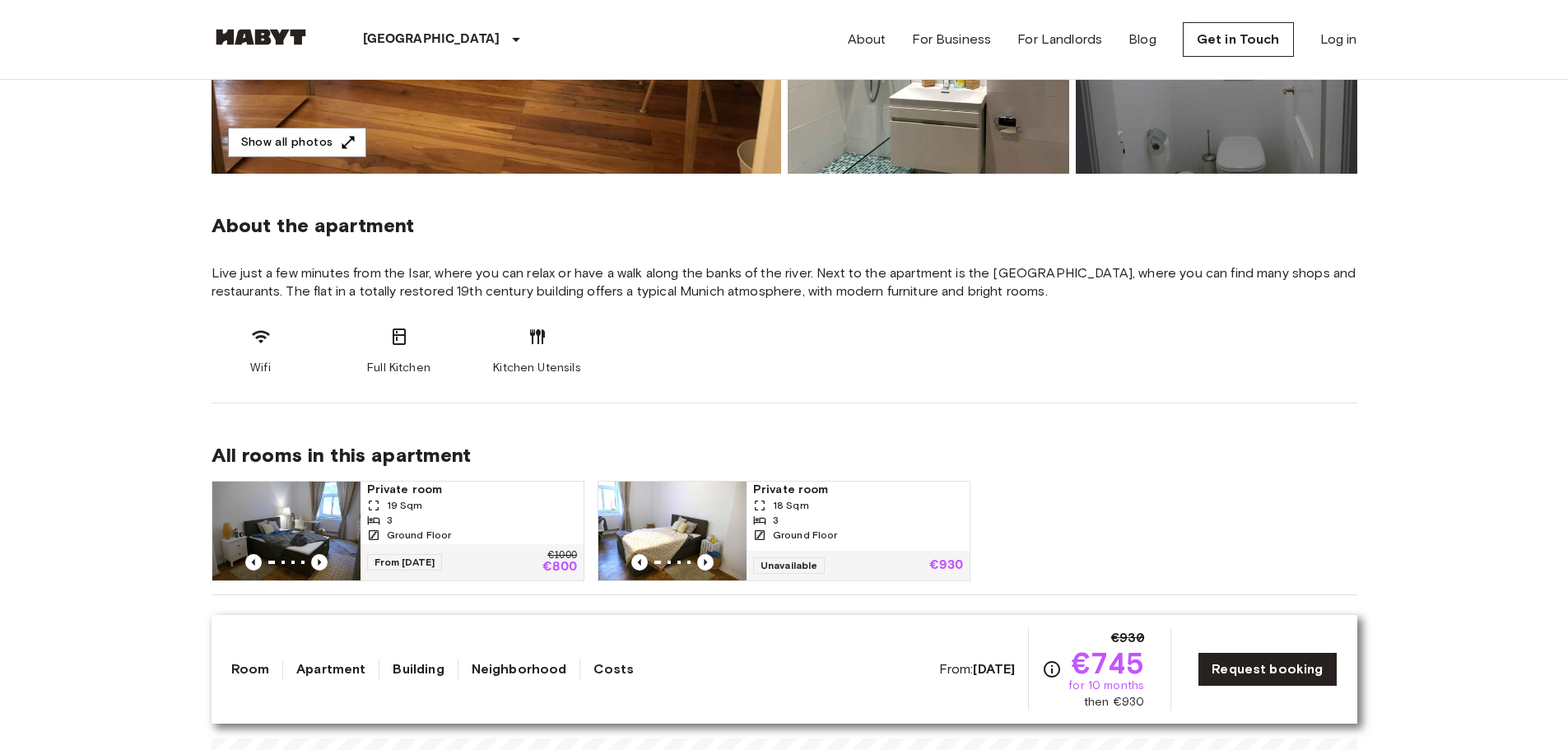
scroll to position [0, 0]
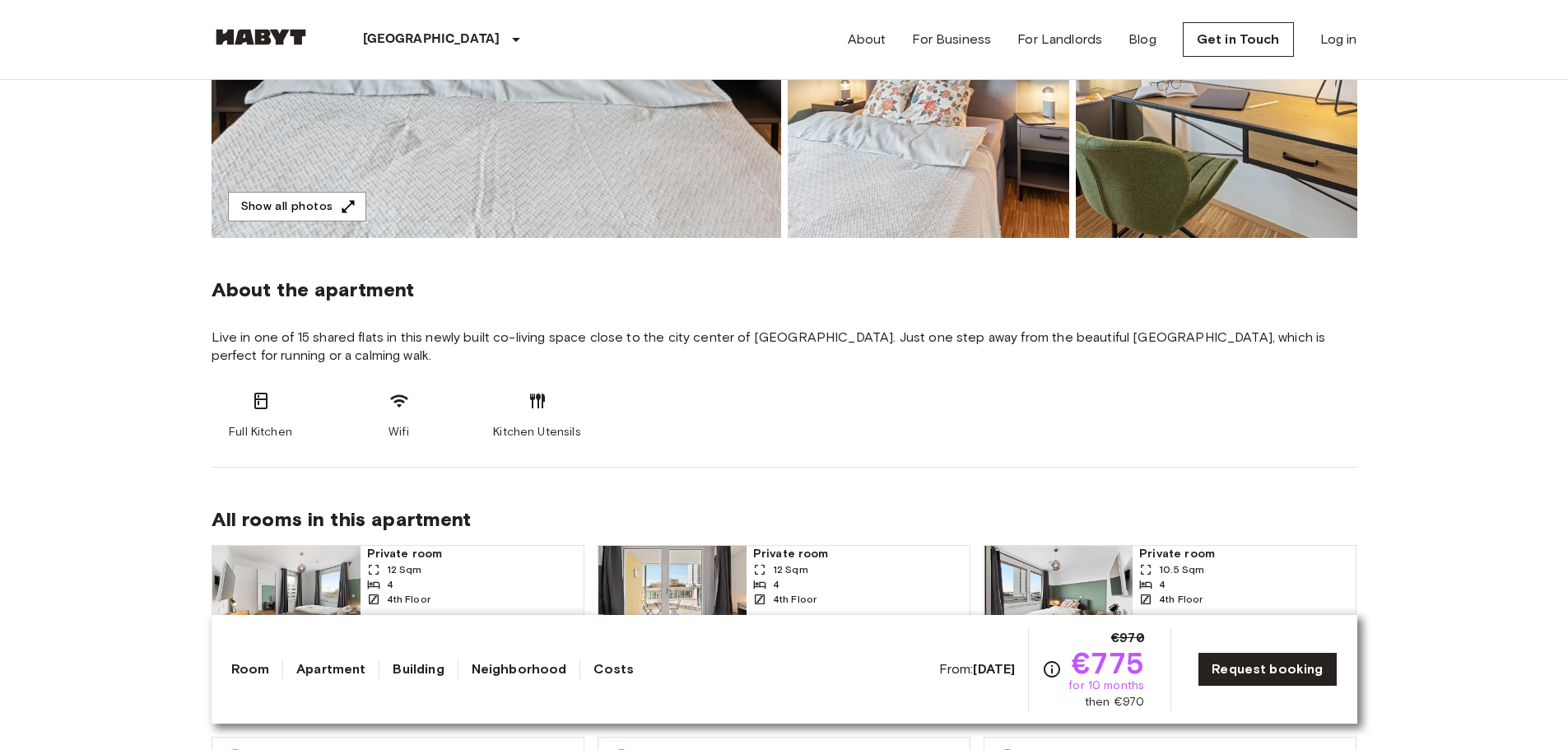
scroll to position [411, 0]
